Goal: Find specific page/section: Find specific page/section

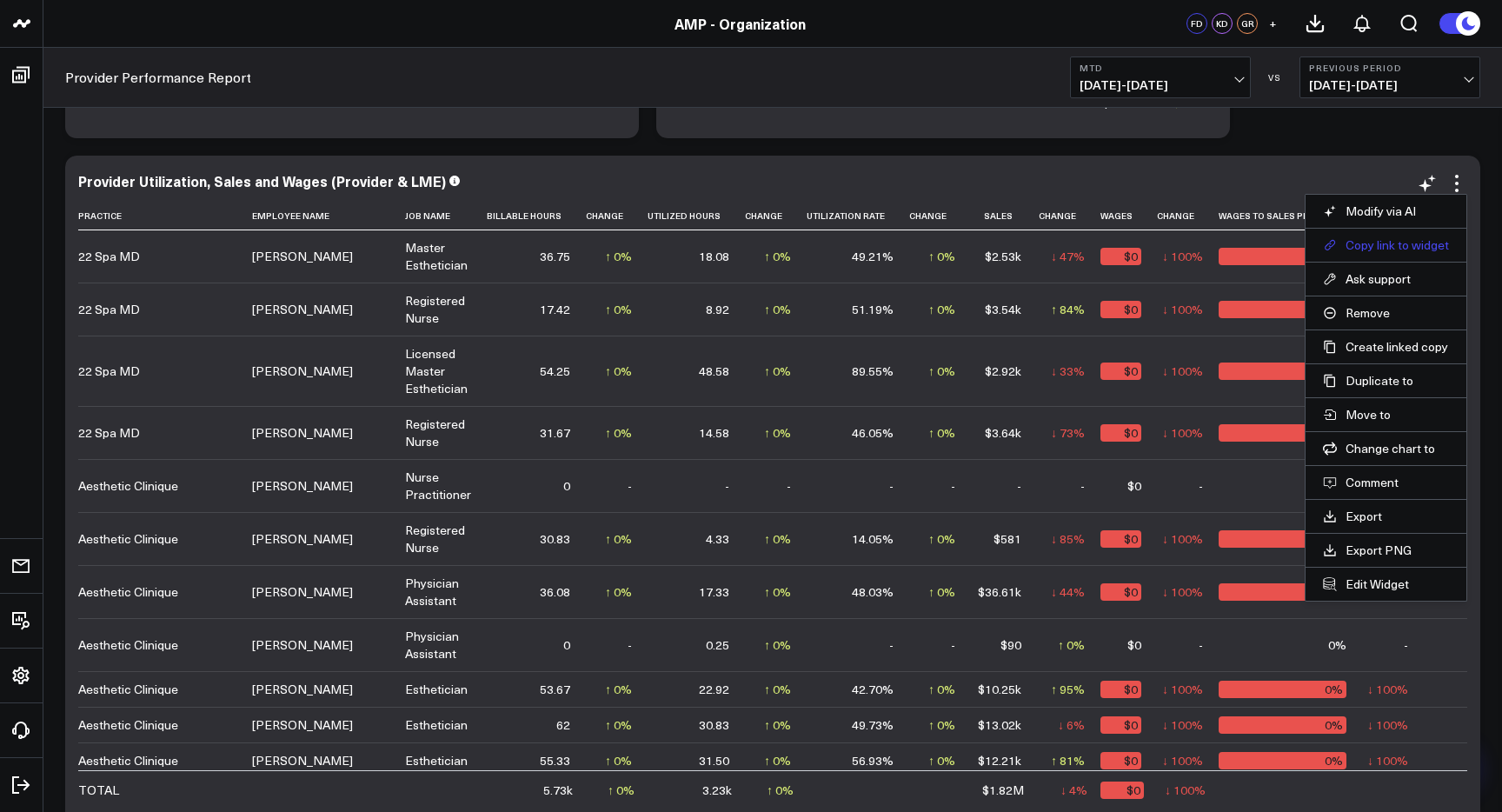
scroll to position [140, 601]
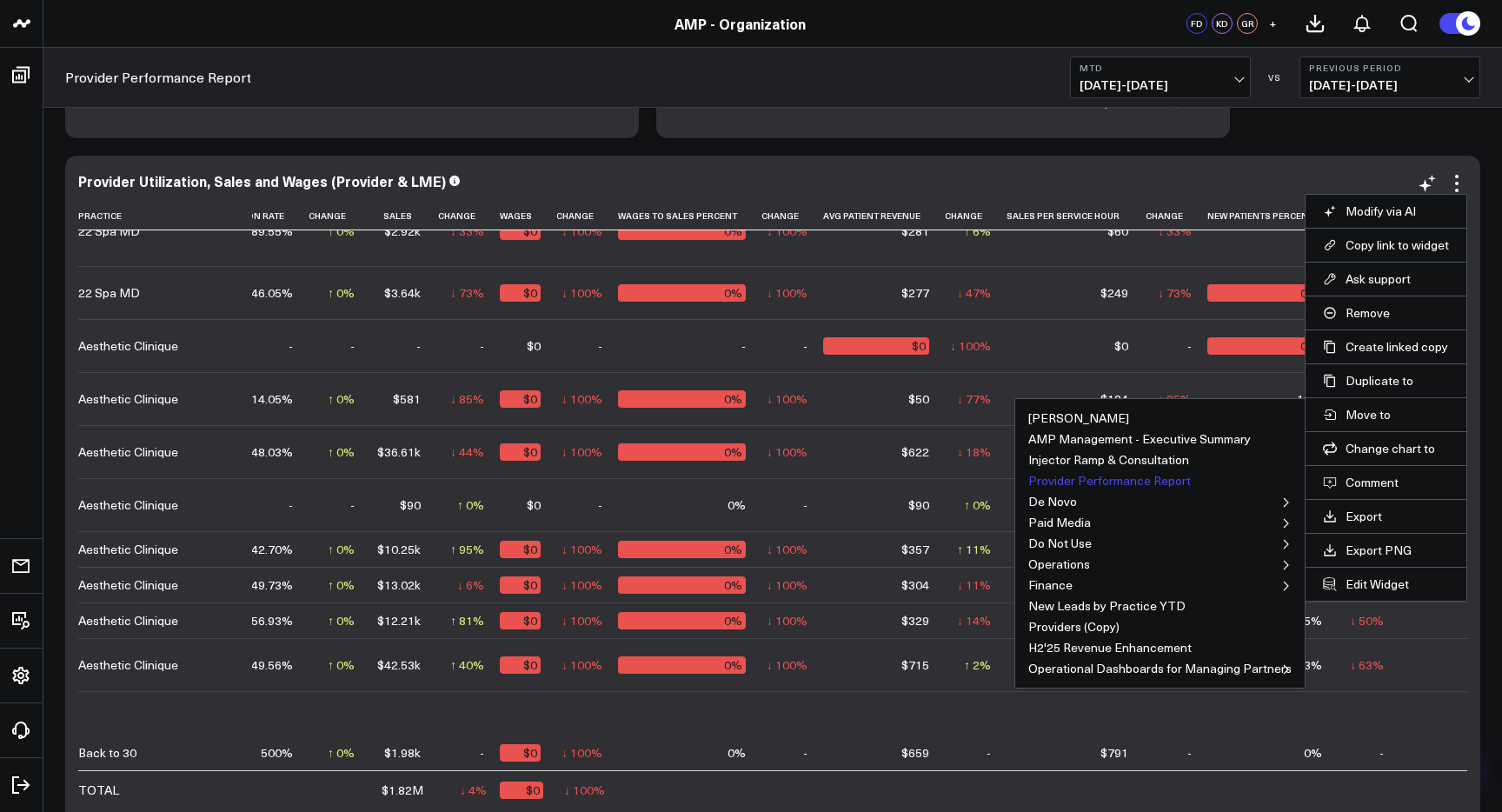
click at [1167, 482] on button "Provider Performance Report" at bounding box center [1110, 480] width 162 height 12
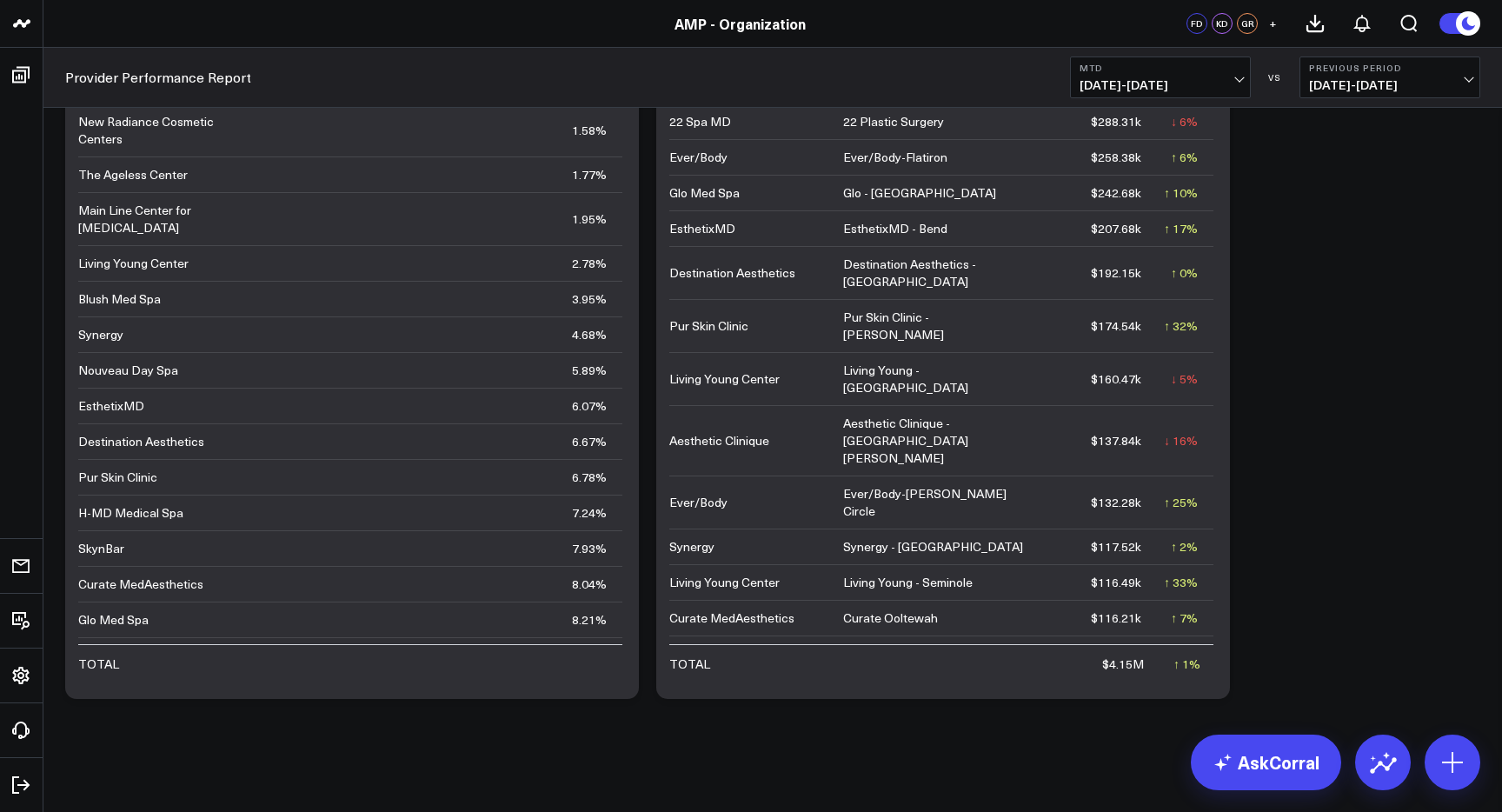
scroll to position [6688, 0]
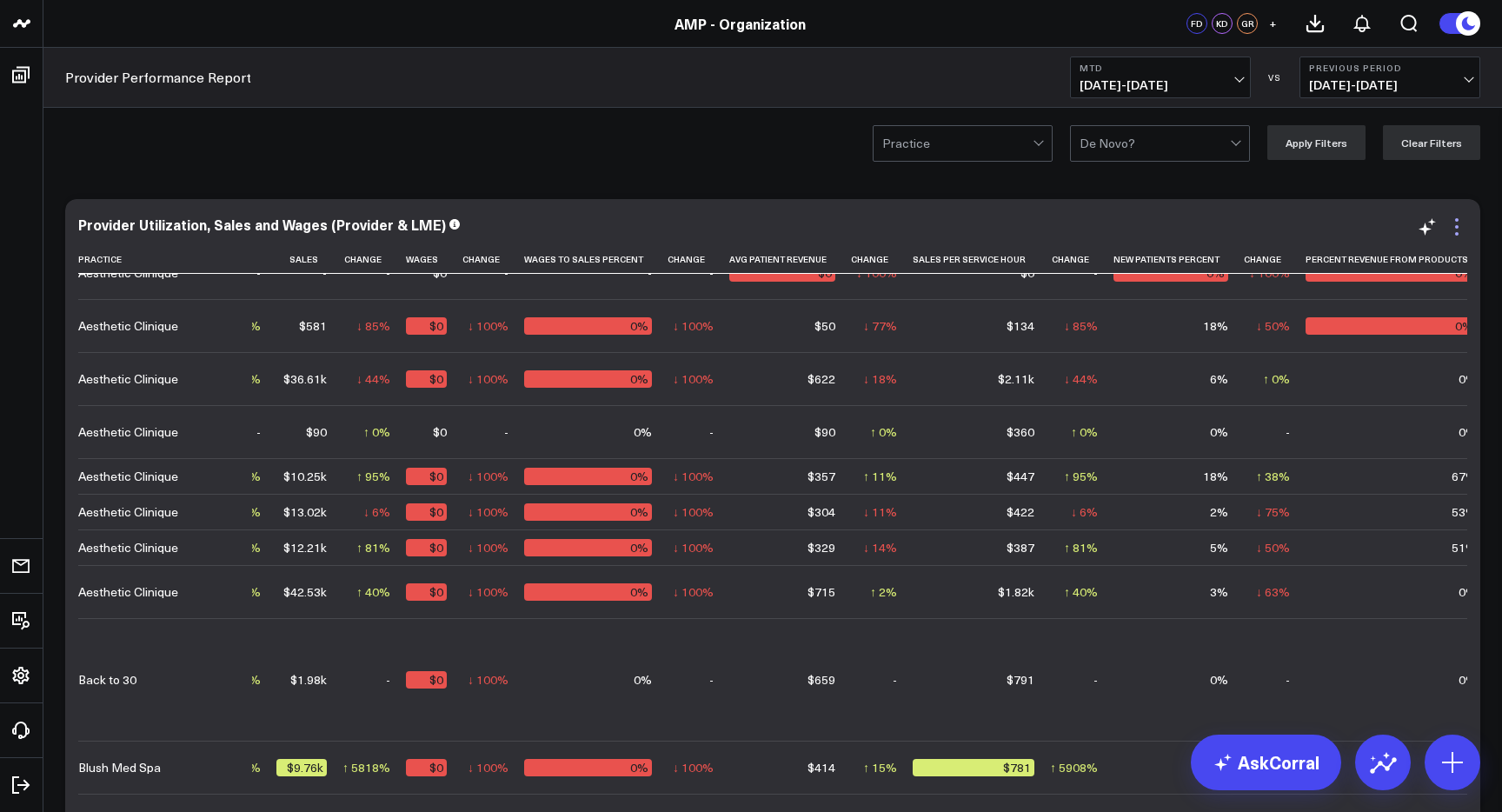
click at [1458, 231] on icon at bounding box center [1457, 226] width 21 height 21
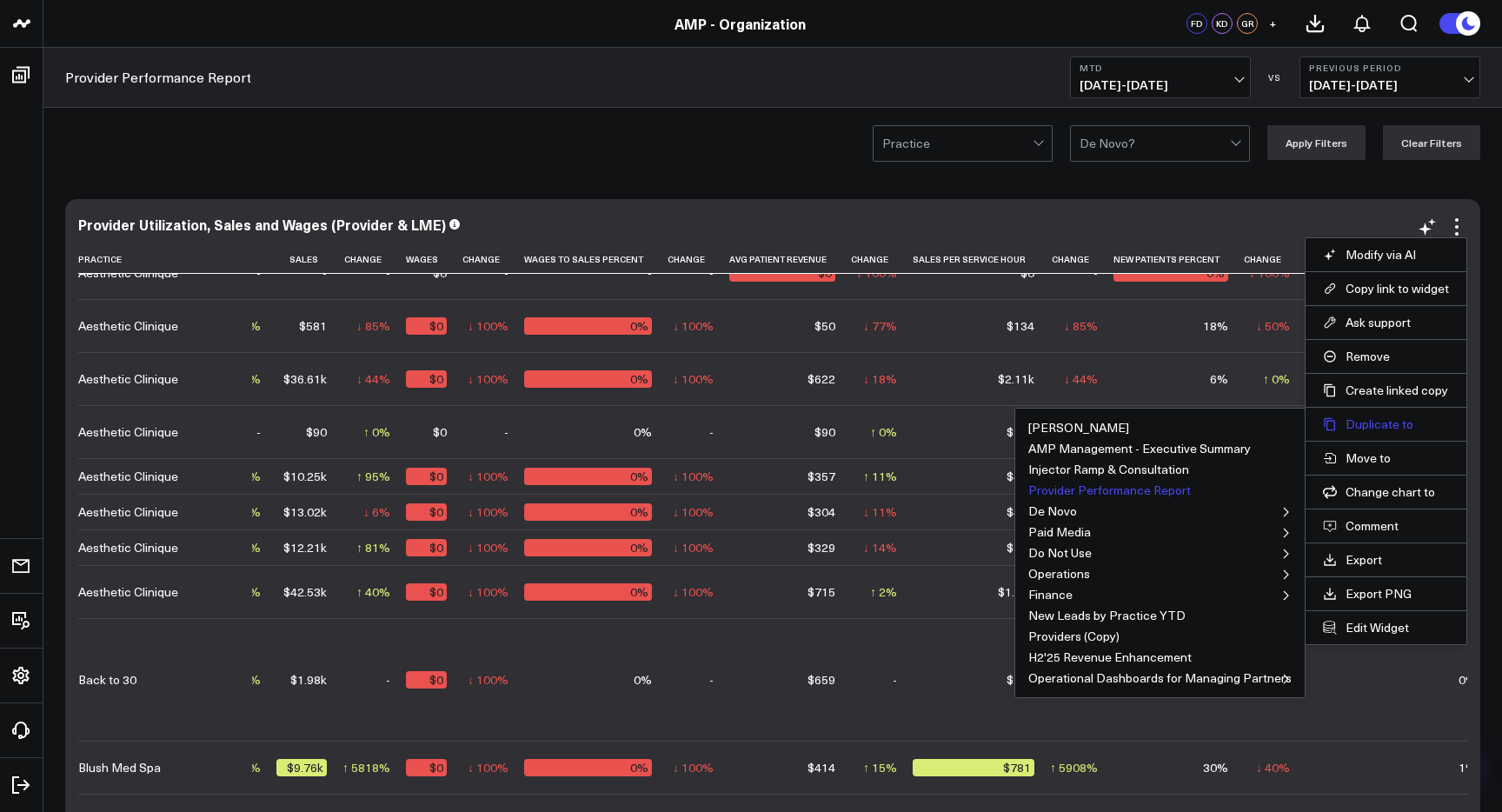
click at [1334, 424] on icon at bounding box center [1329, 424] width 14 height 14
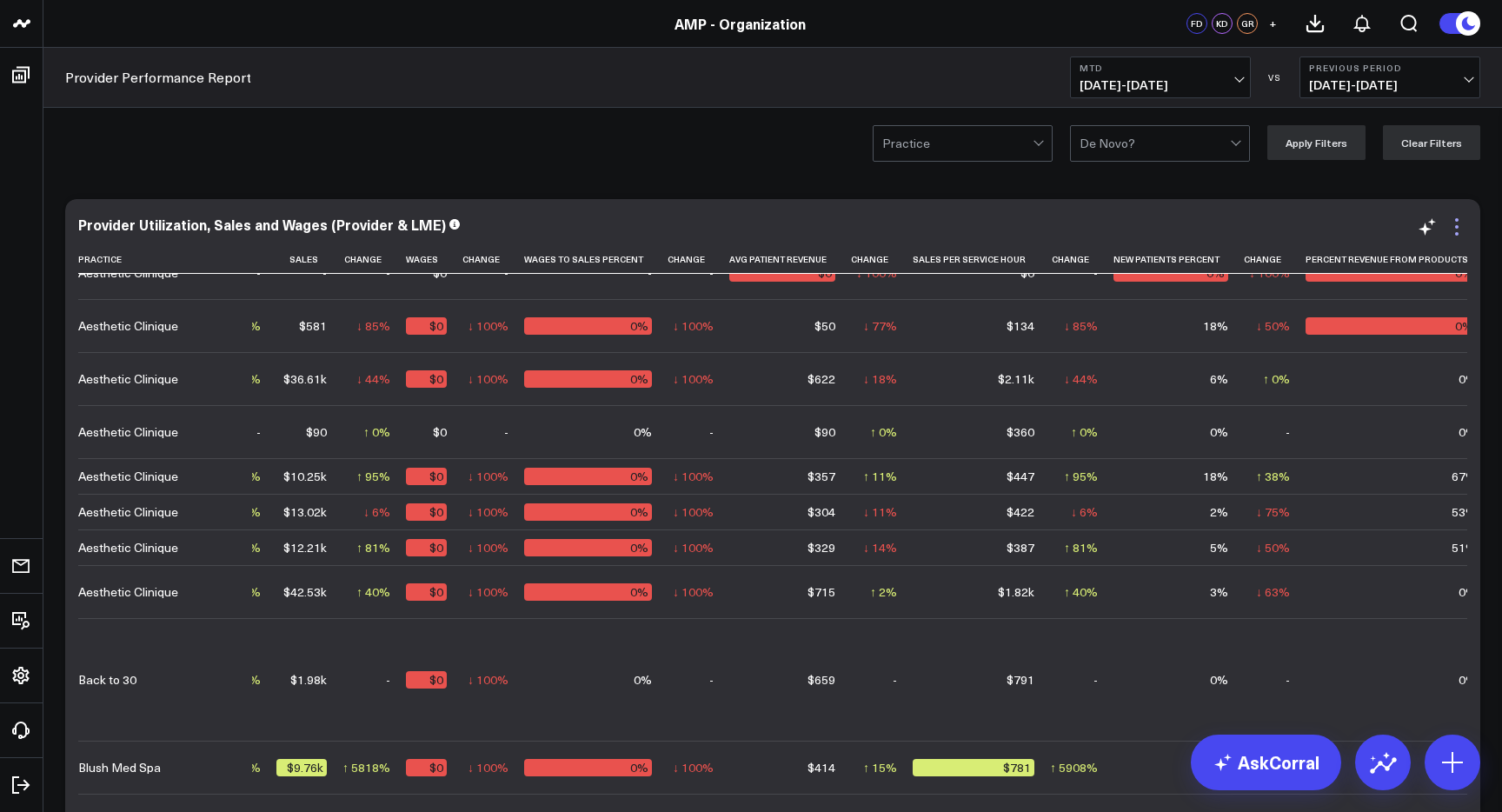
click at [1459, 228] on icon at bounding box center [1457, 226] width 21 height 21
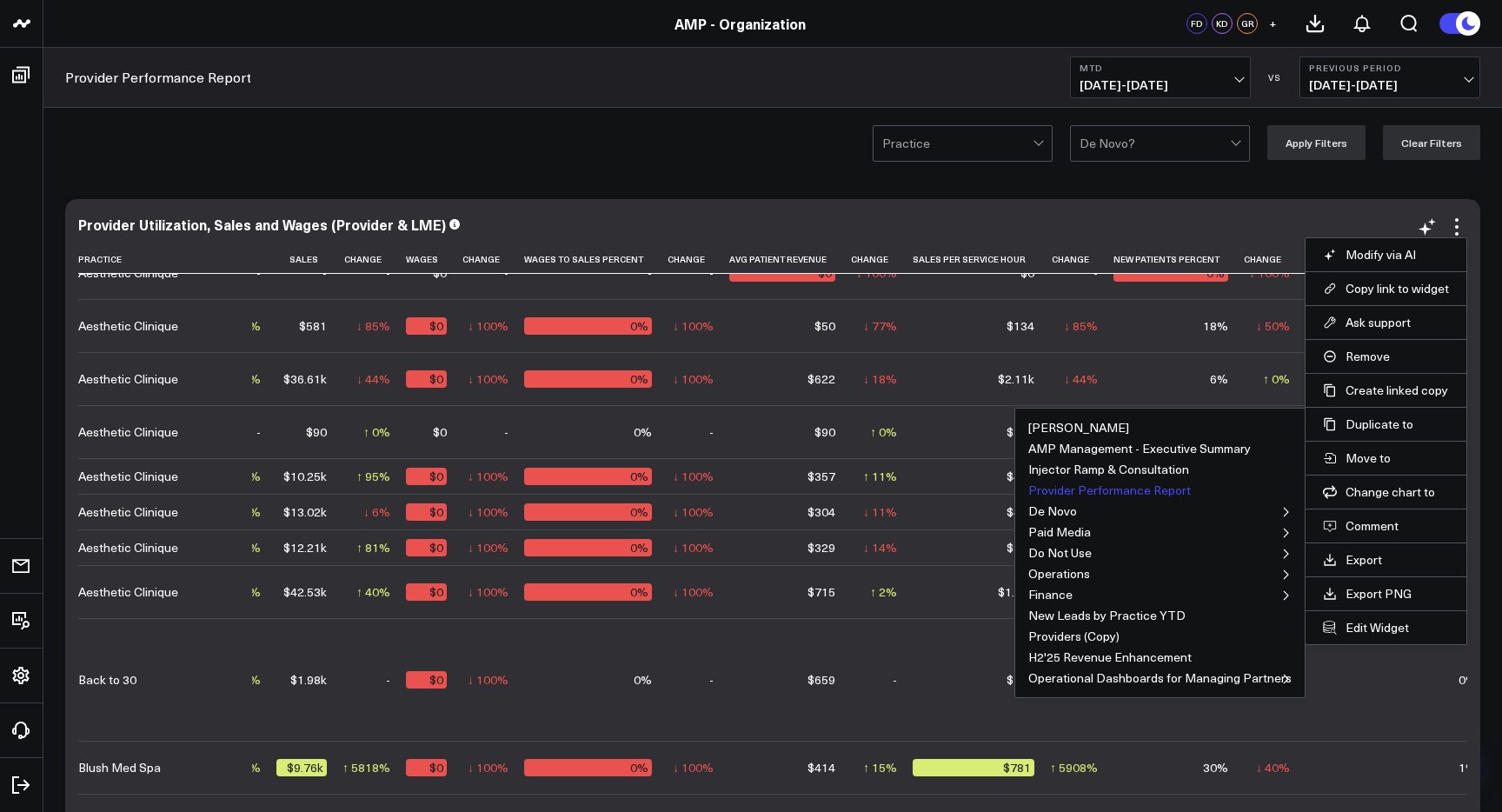
click at [1160, 489] on button "Provider Performance Report" at bounding box center [1110, 490] width 162 height 12
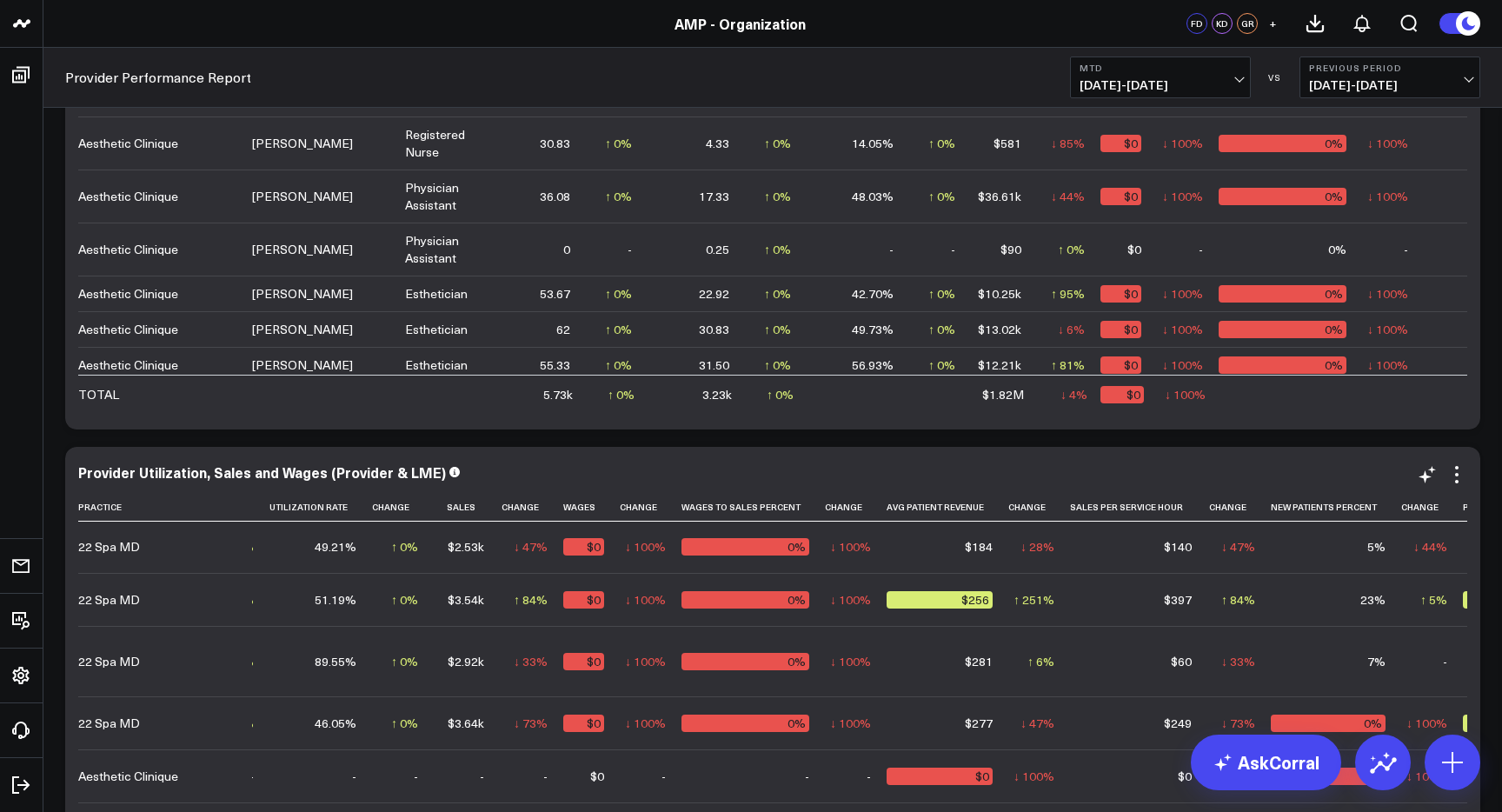
scroll to position [1, 589]
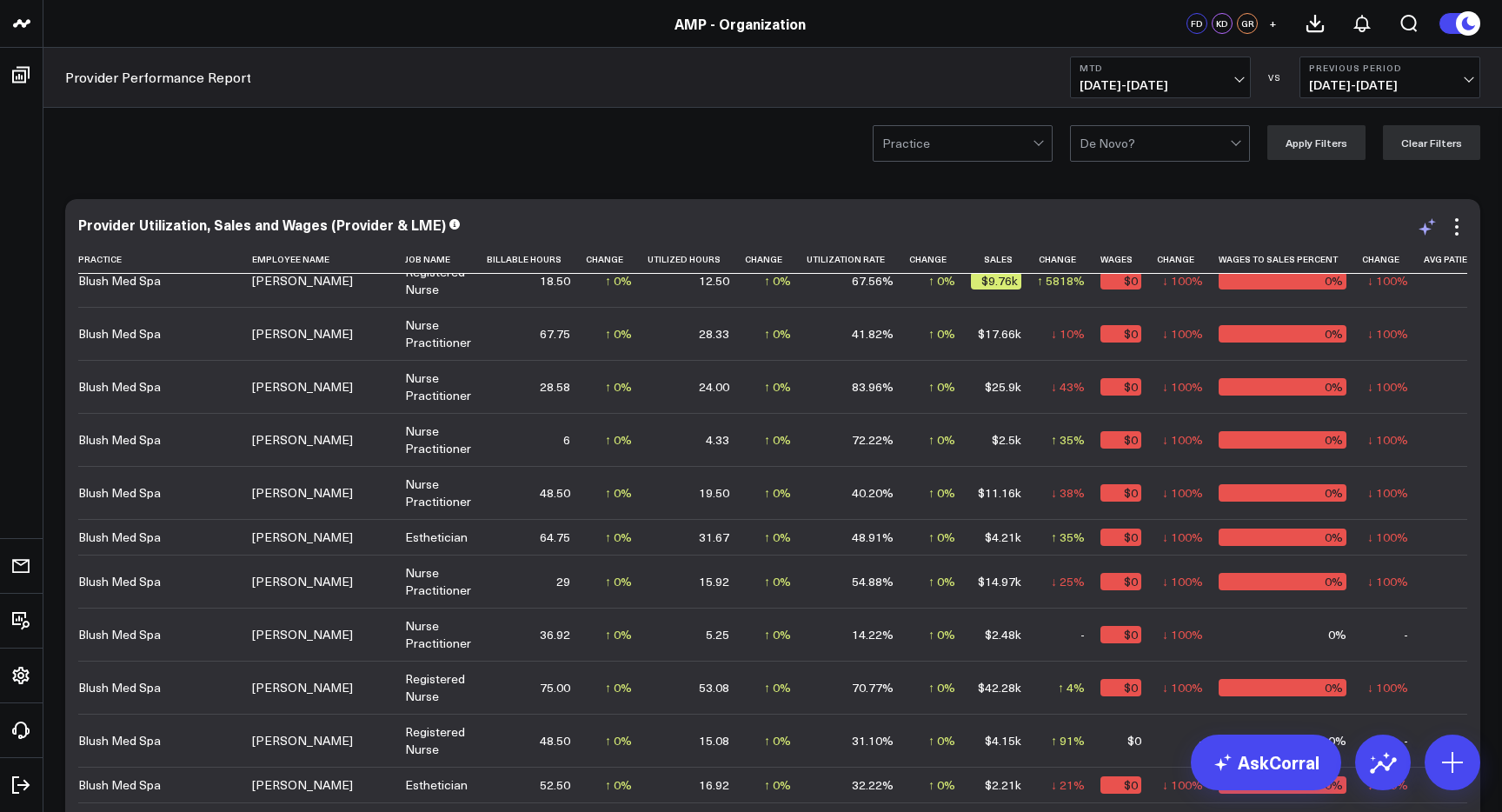
click at [1432, 224] on icon at bounding box center [1432, 221] width 7 height 7
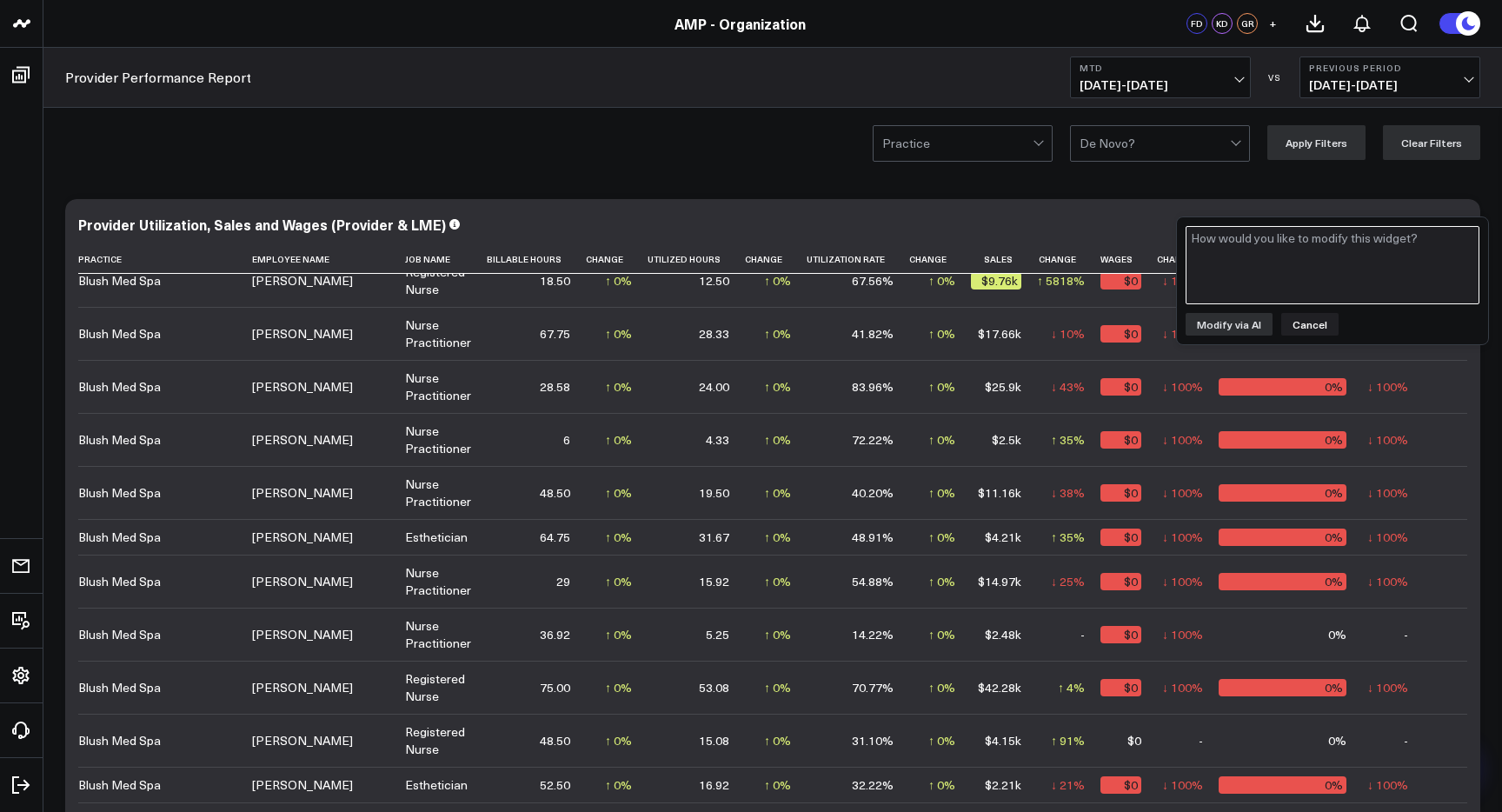
click at [1277, 267] on textarea at bounding box center [1332, 265] width 294 height 78
type textarea "Can you add the following practices: Pur, SkynBar, Ageless, New Radiance"
click at [1248, 326] on button "Modify via AI" at bounding box center [1229, 324] width 87 height 22
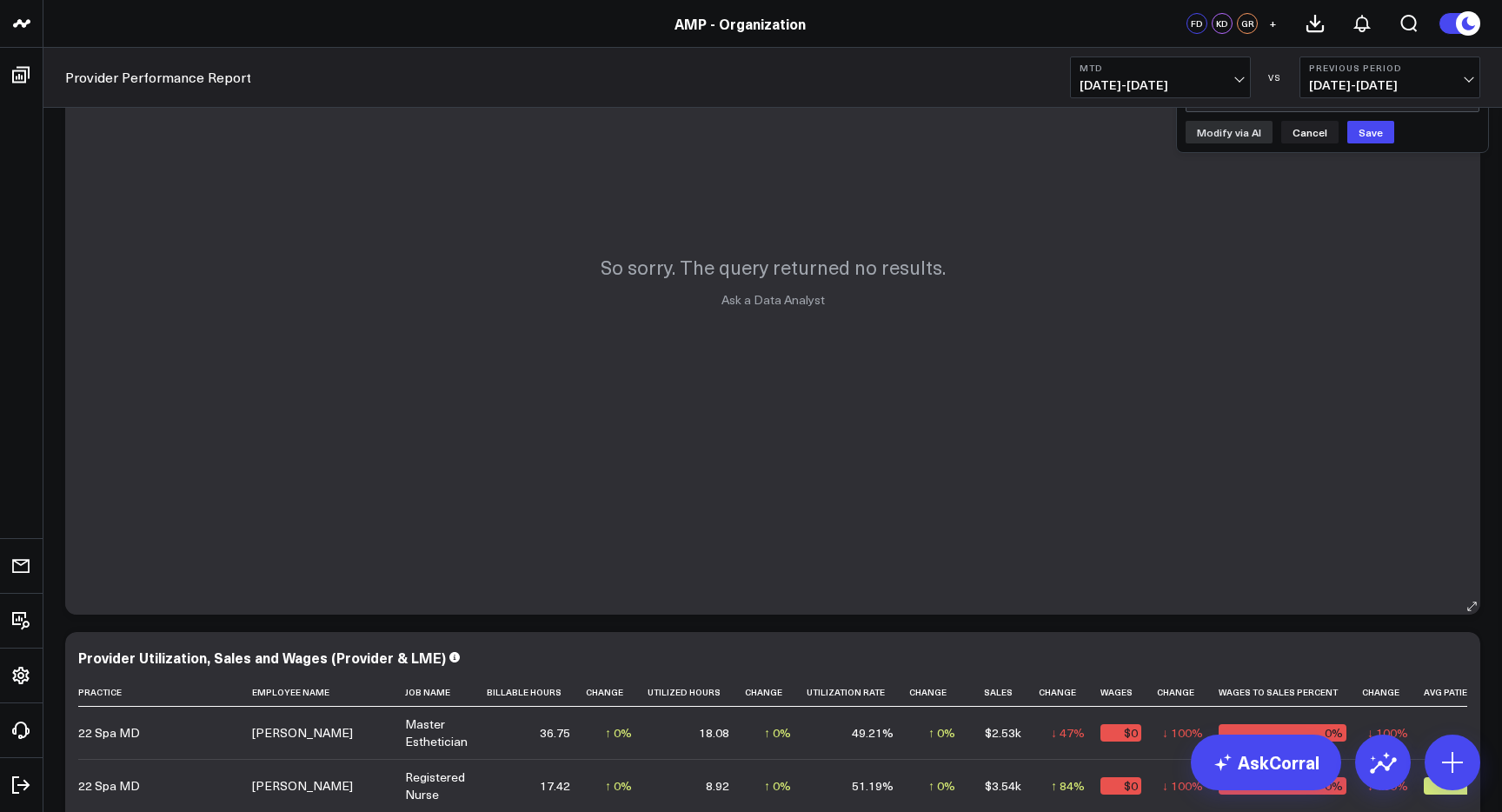
scroll to position [86, 0]
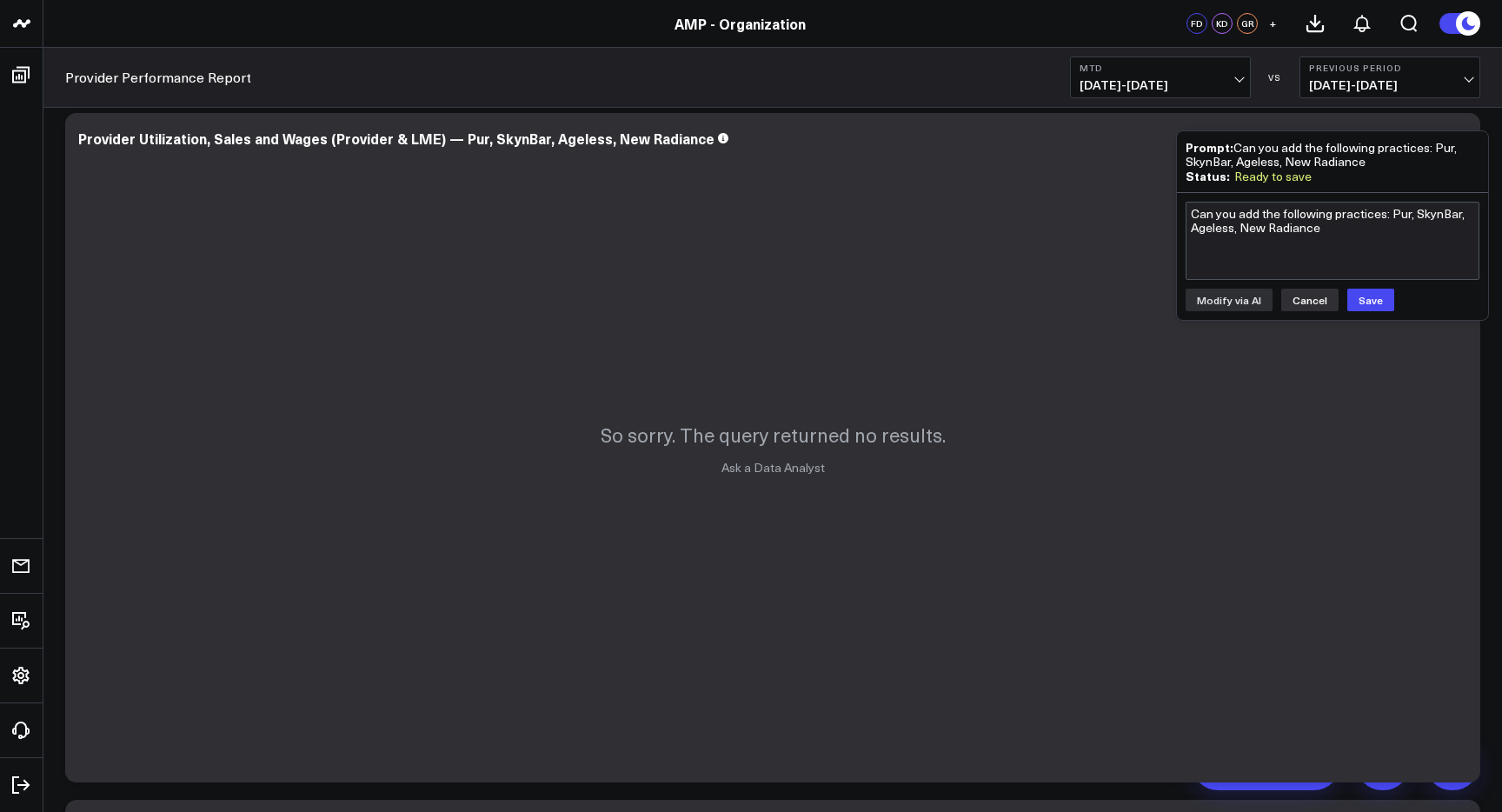
click at [1304, 301] on button "Cancel" at bounding box center [1310, 300] width 57 height 22
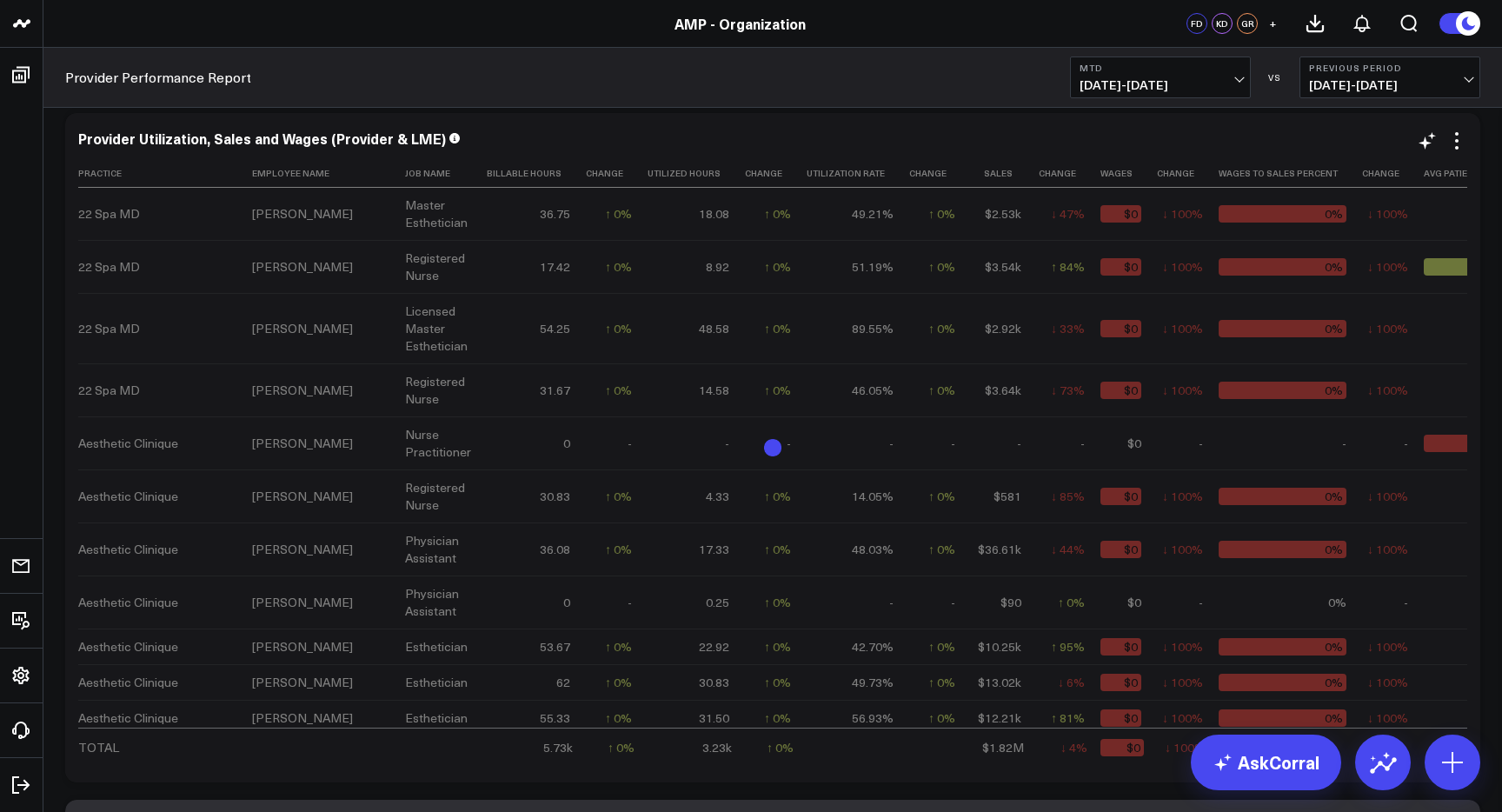
scroll to position [0, 0]
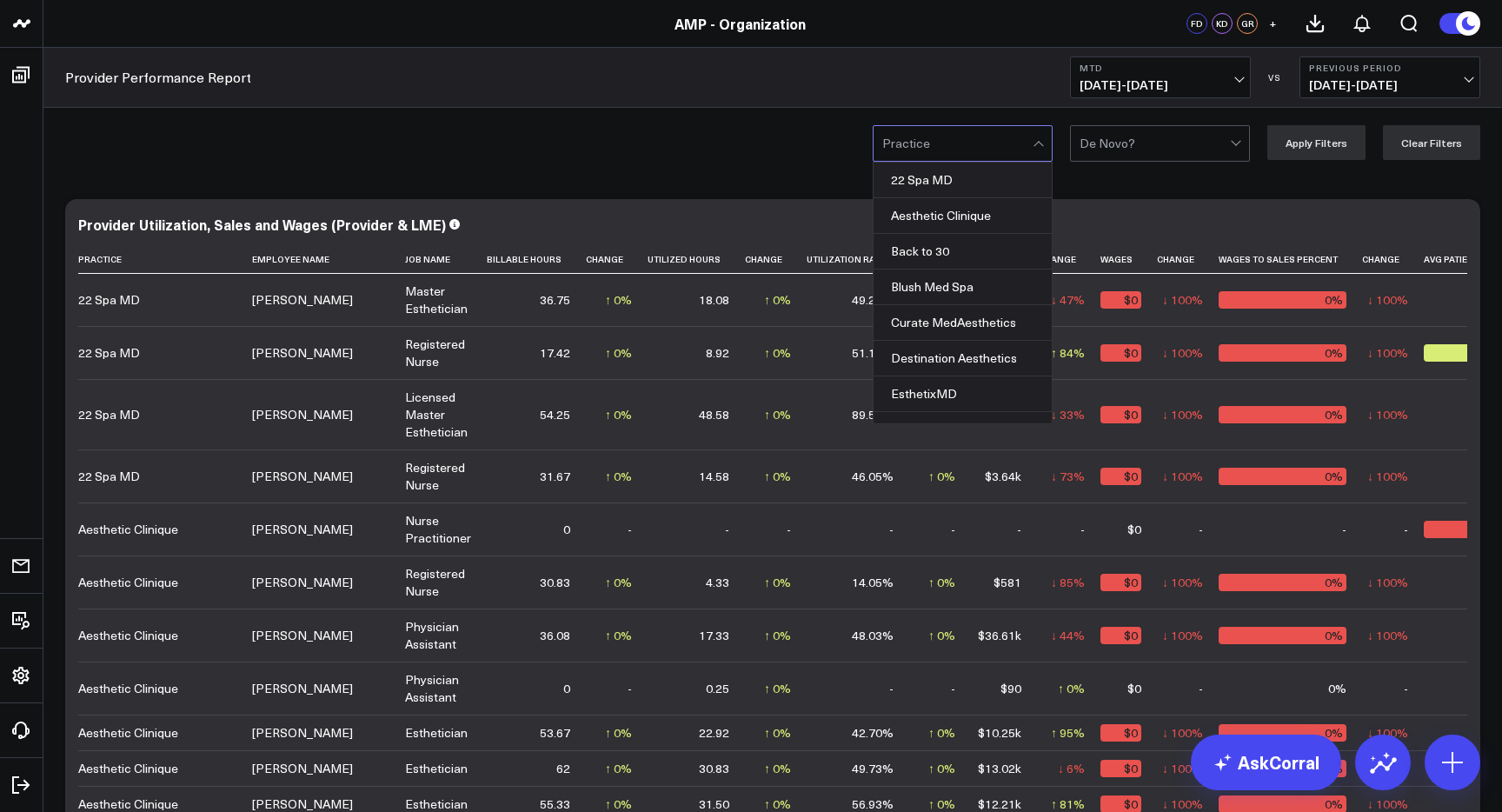
click at [1033, 142] on div at bounding box center [957, 144] width 150 height 35
click at [1002, 183] on div "22 Spa MD" at bounding box center [962, 180] width 178 height 36
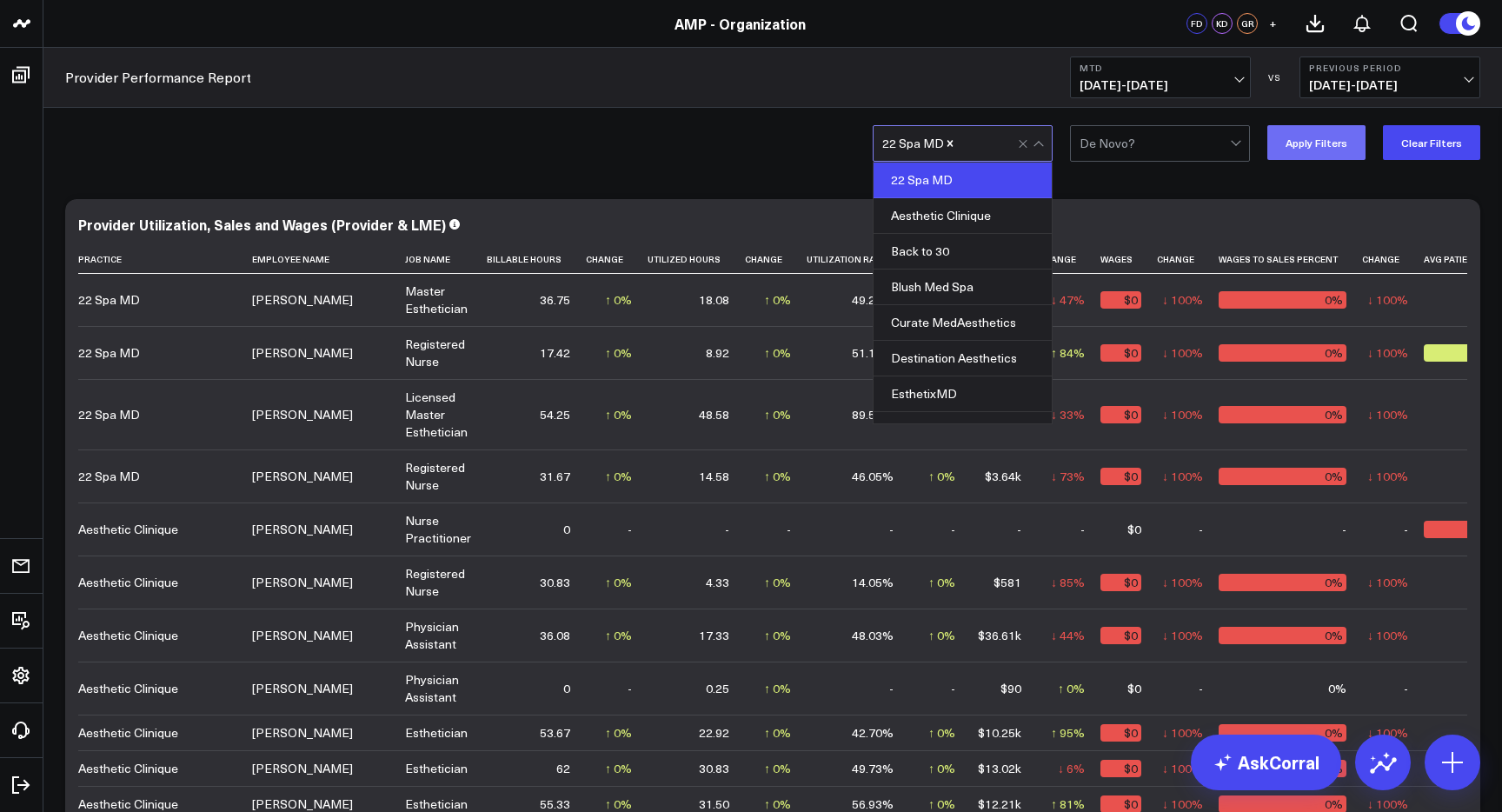
click at [1340, 152] on button "Apply Filters" at bounding box center [1316, 143] width 98 height 35
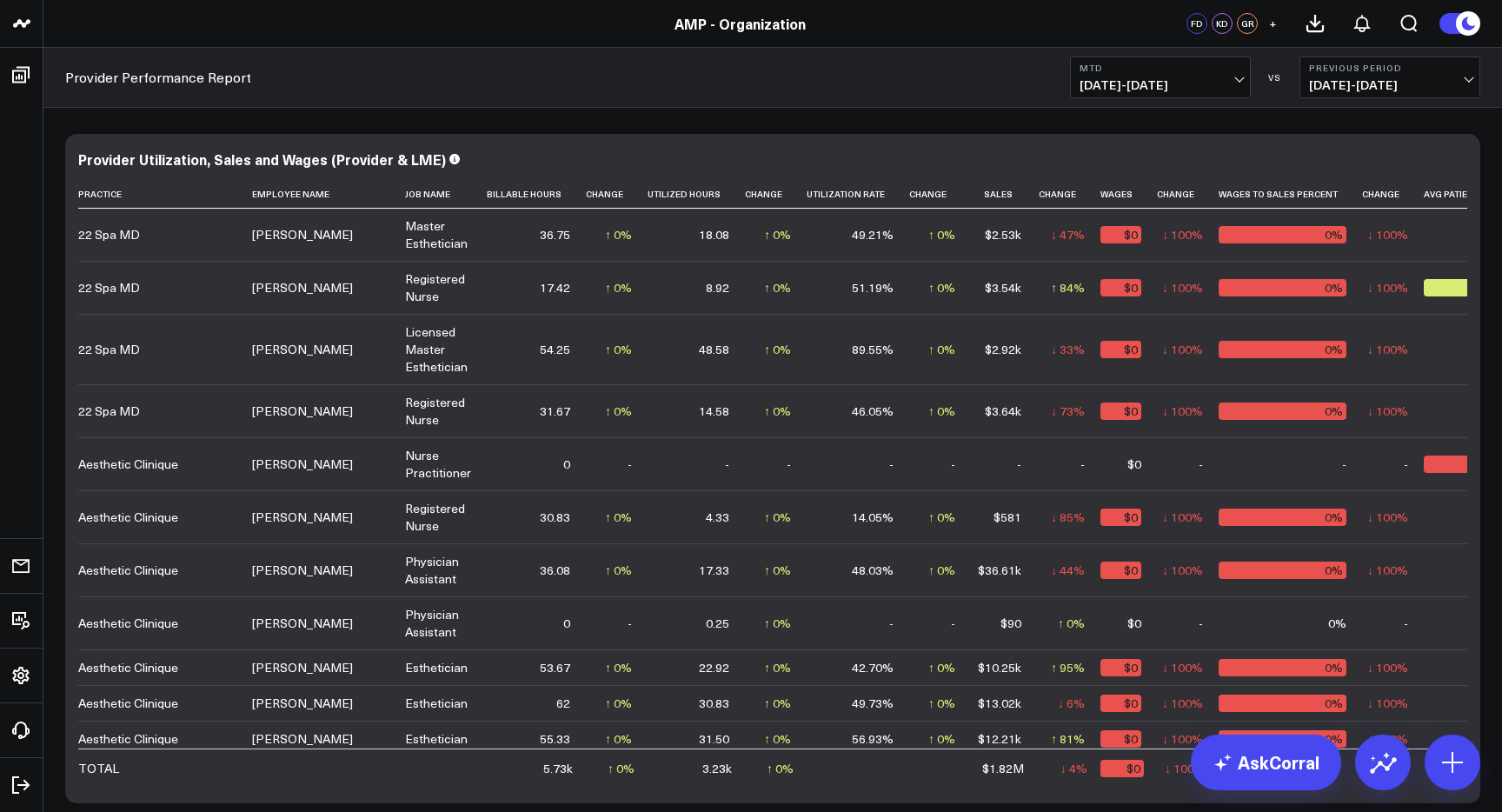
scroll to position [66, 0]
